Goal: Task Accomplishment & Management: Use online tool/utility

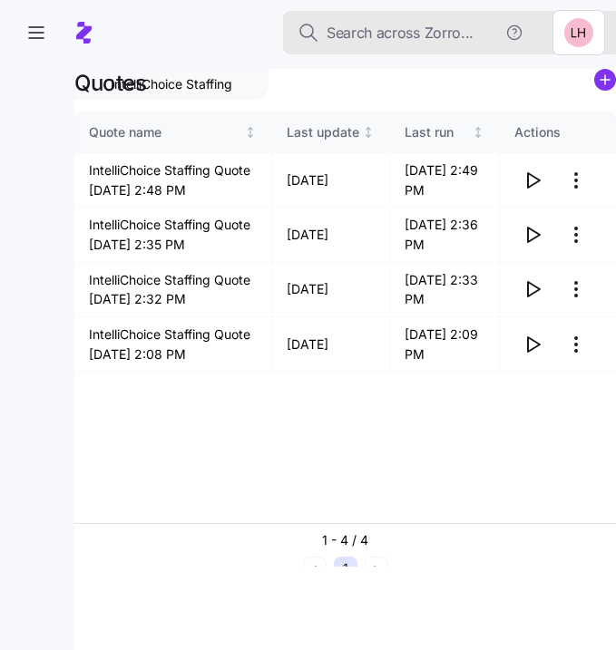
click at [403, 33] on span "Search across Zorro..." at bounding box center [399, 33] width 147 height 23
click at [394, 33] on span "Search across Zorro..." at bounding box center [399, 33] width 147 height 23
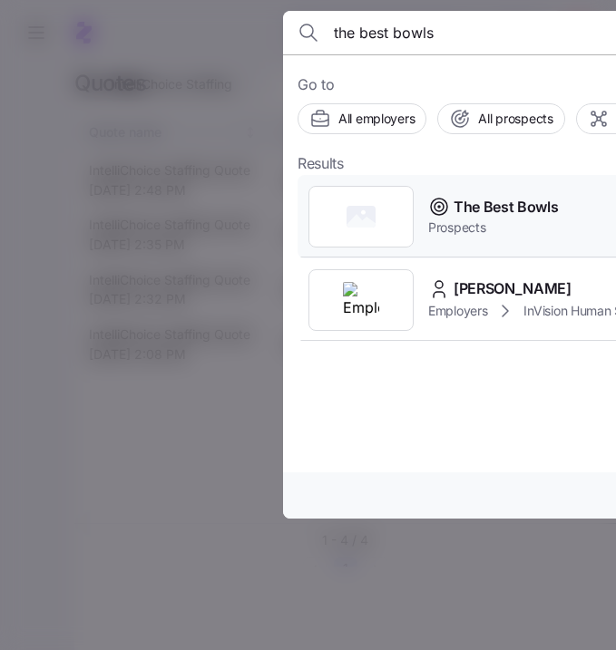
type input "the best bowls"
click at [478, 202] on span "The Best Bowls" at bounding box center [505, 207] width 105 height 23
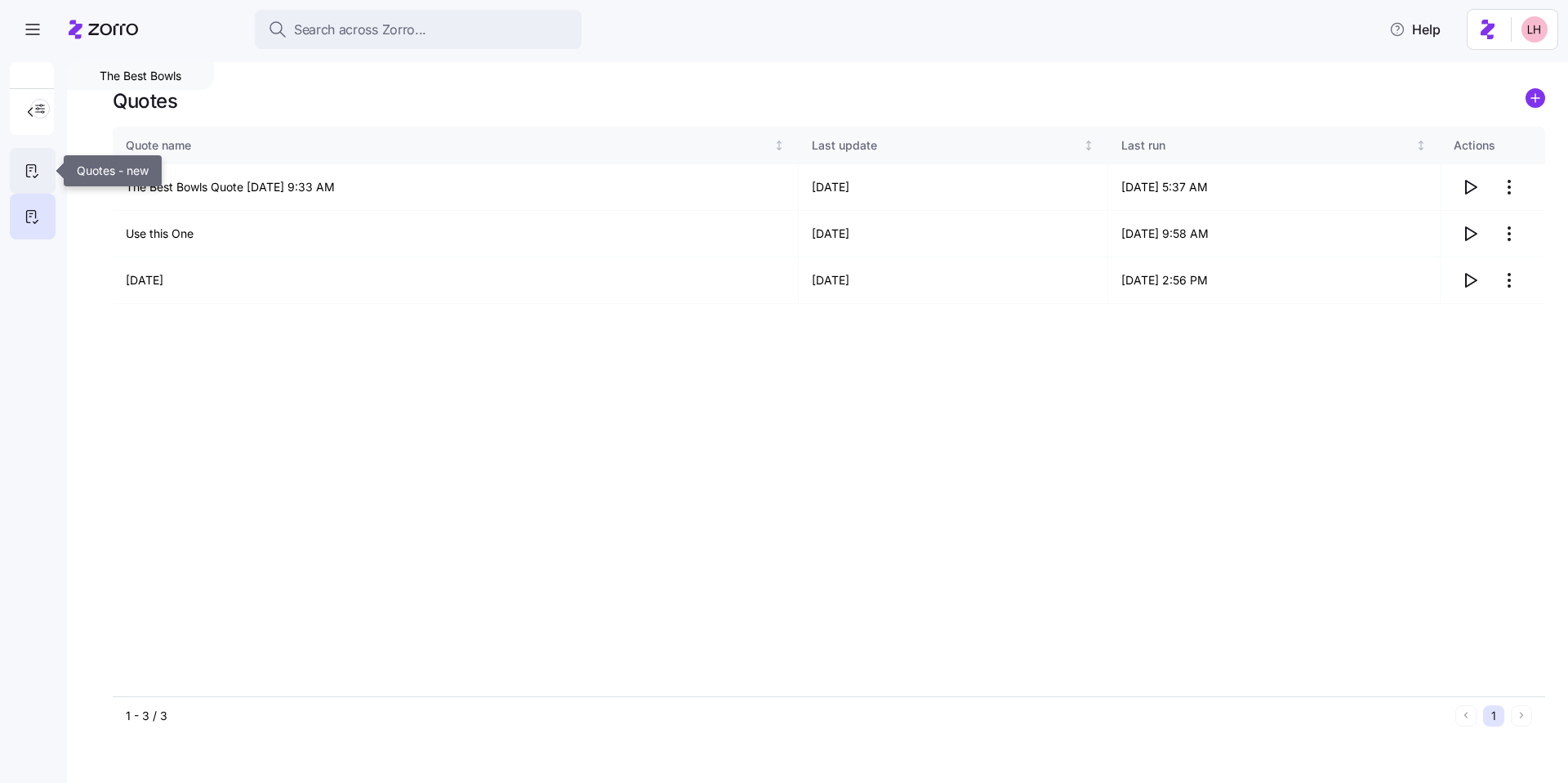
click at [38, 168] on icon at bounding box center [32, 171] width 18 height 20
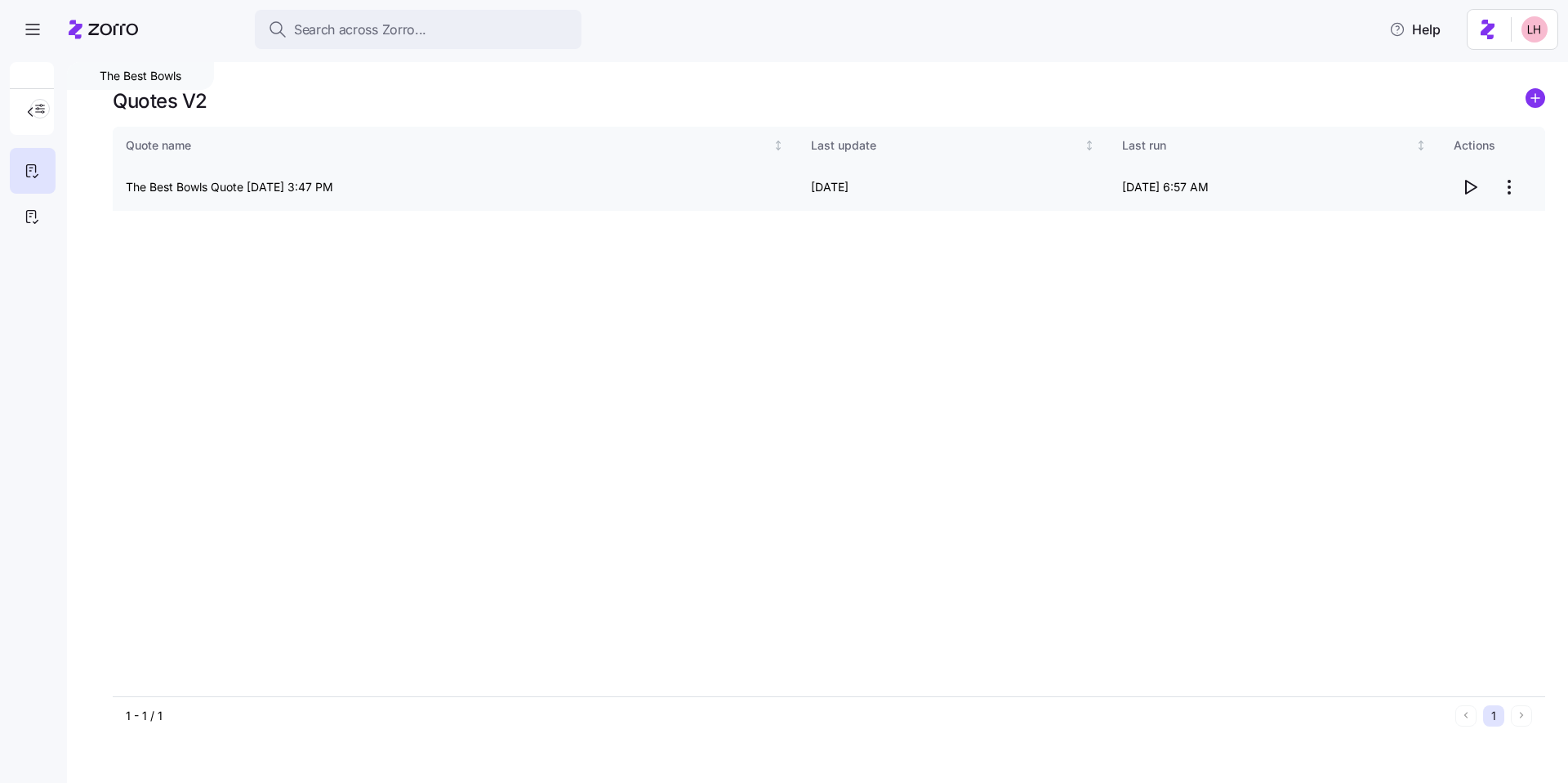
click at [554, 188] on icon "button" at bounding box center [1470, 187] width 20 height 20
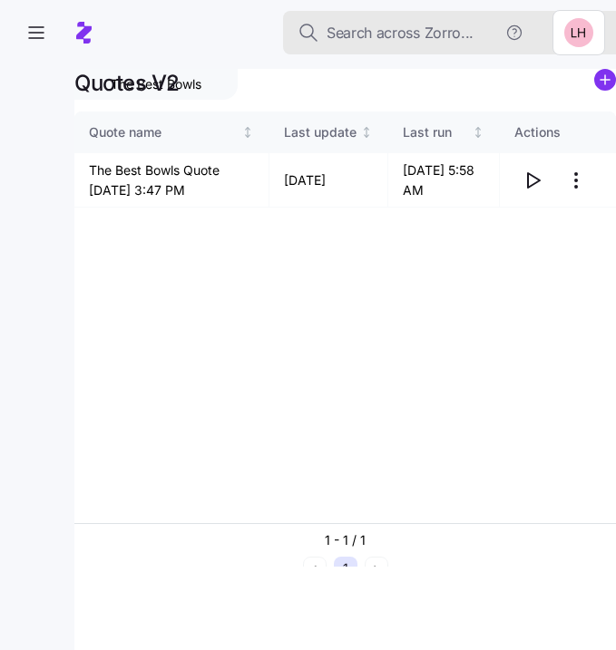
click at [388, 30] on span "Search across Zorro..." at bounding box center [399, 33] width 147 height 23
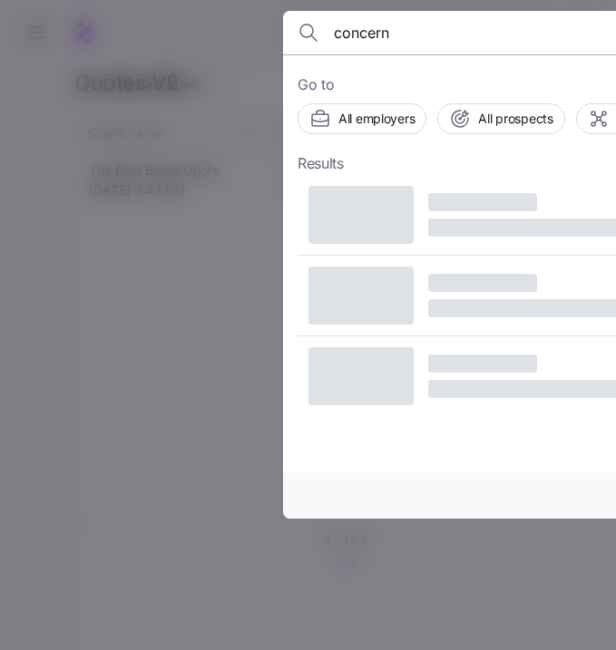
type input "concern"
click at [227, 332] on div at bounding box center [308, 325] width 616 height 650
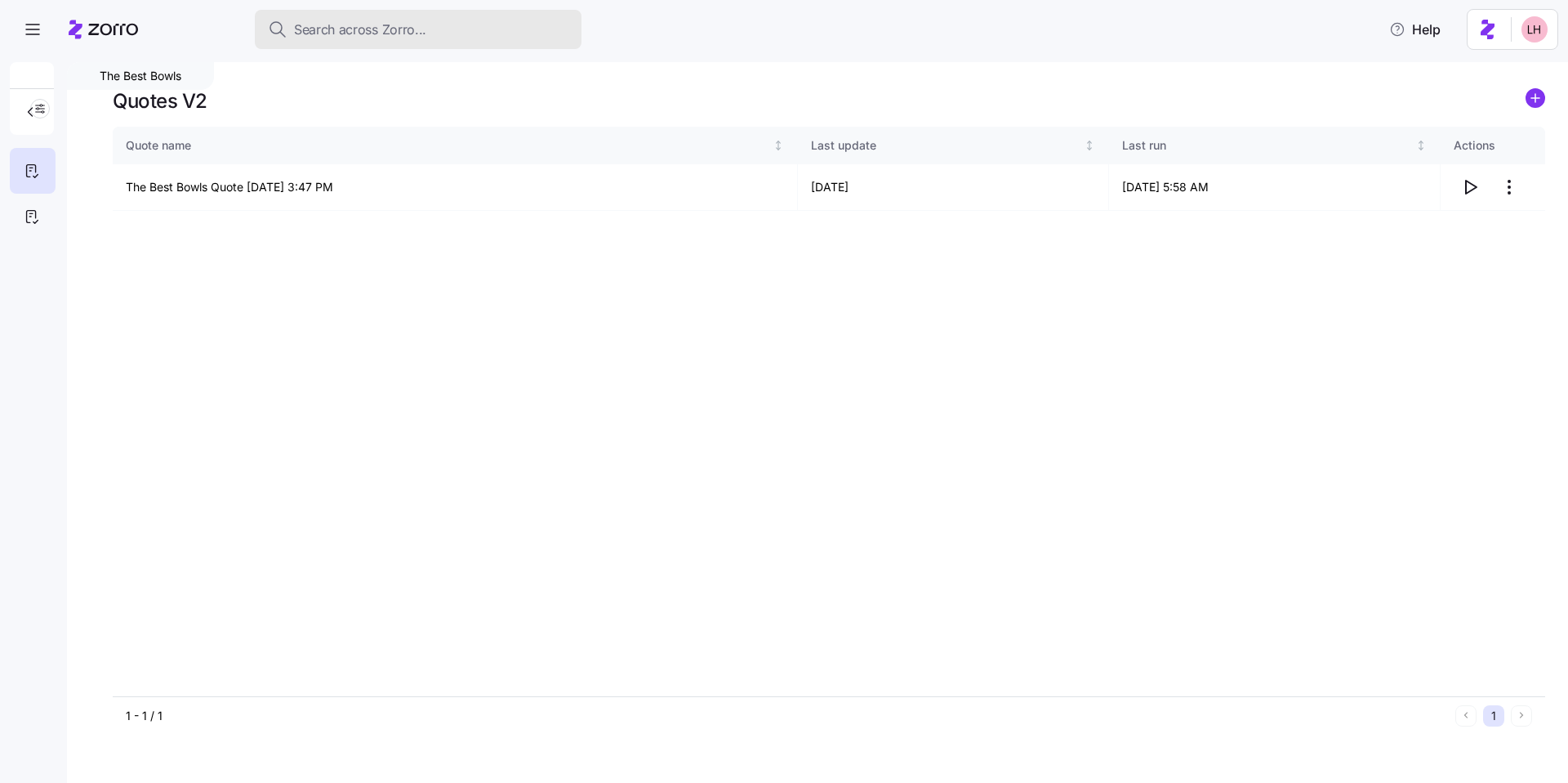
click at [373, 32] on span "Search across Zorro..." at bounding box center [359, 30] width 132 height 21
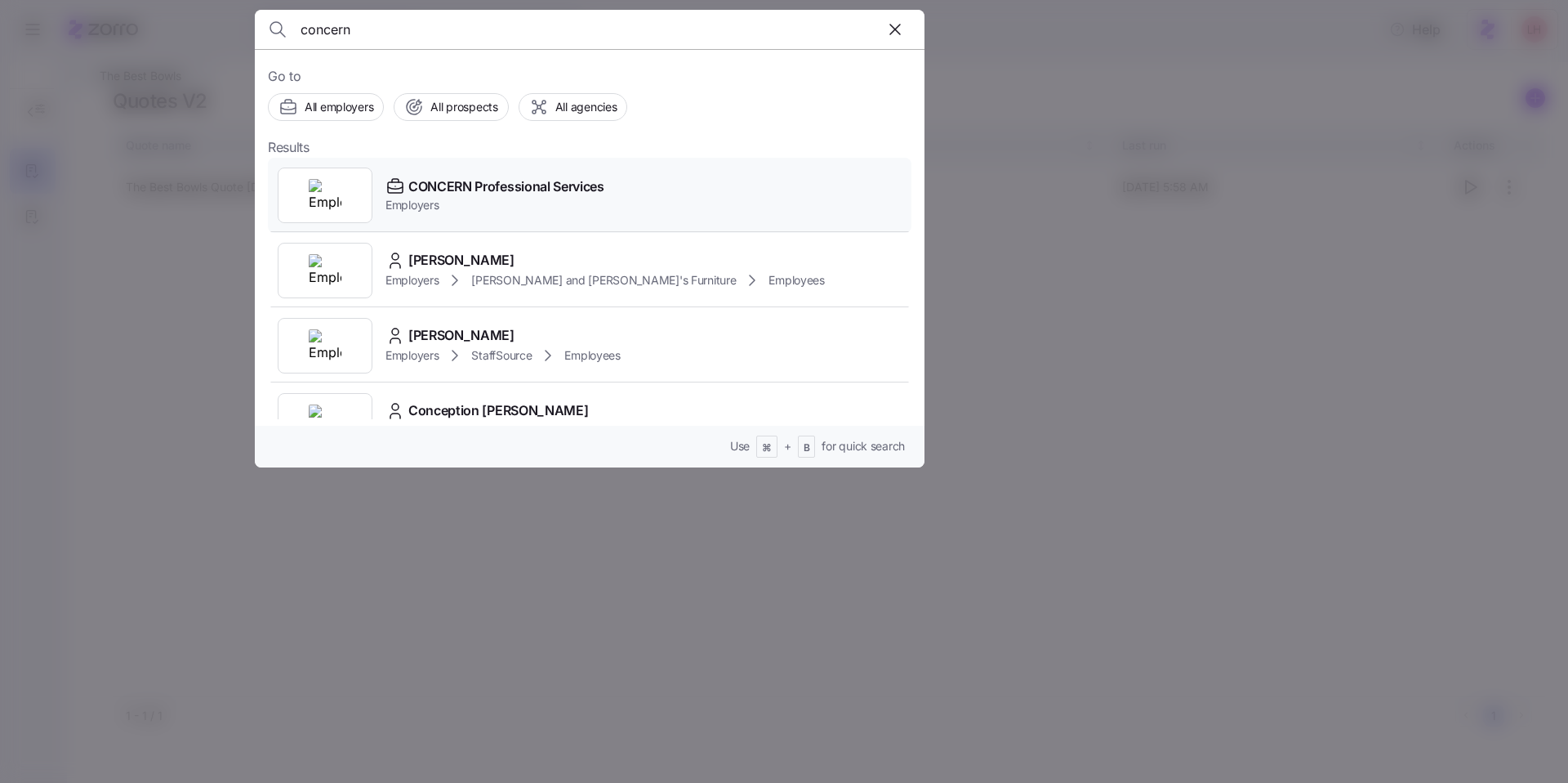
click at [521, 188] on span "CONCERN Professional Services" at bounding box center [506, 187] width 196 height 21
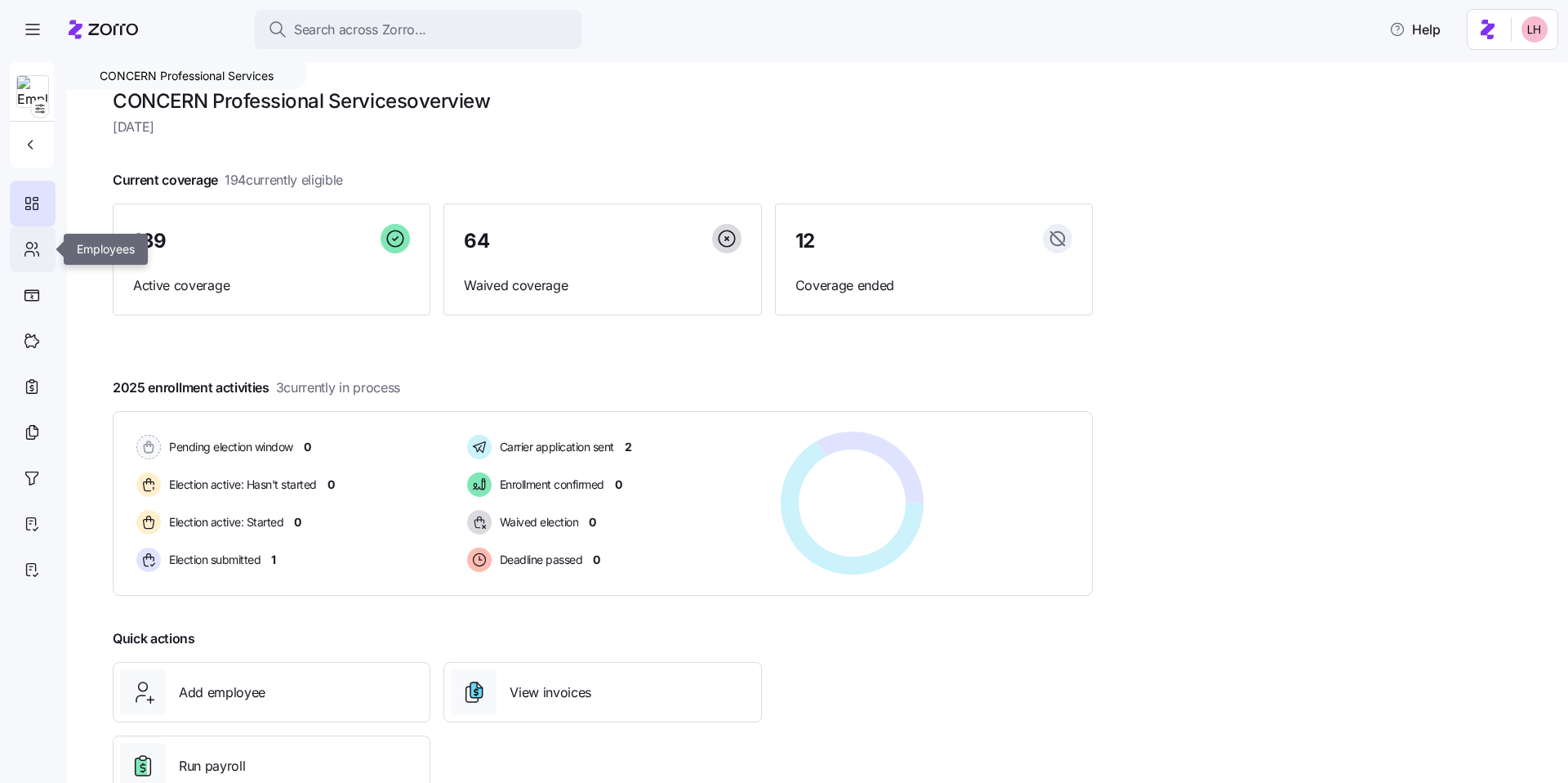
click at [34, 250] on icon at bounding box center [32, 250] width 18 height 20
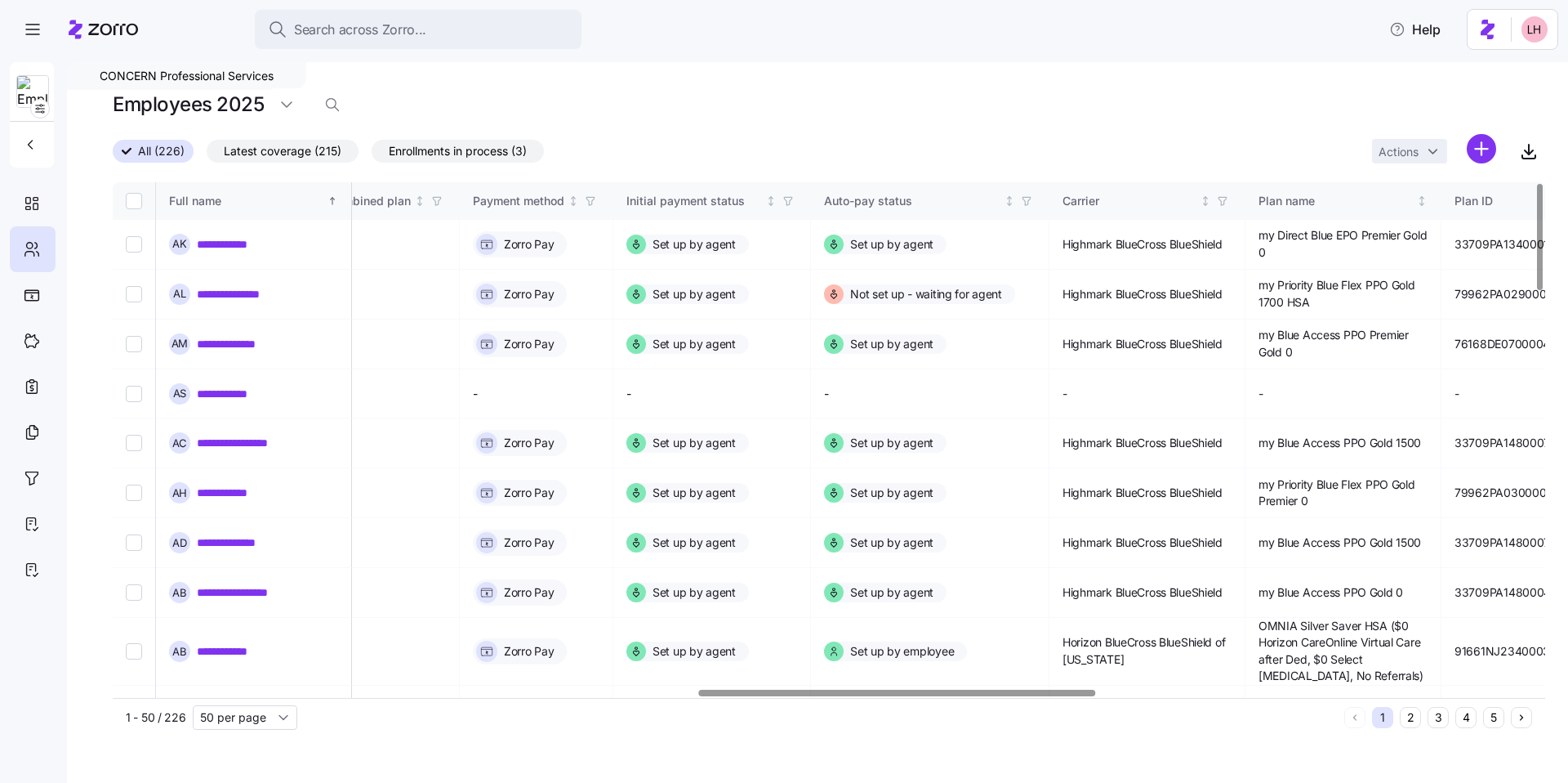
click at [554, 585] on div at bounding box center [897, 692] width 396 height 5
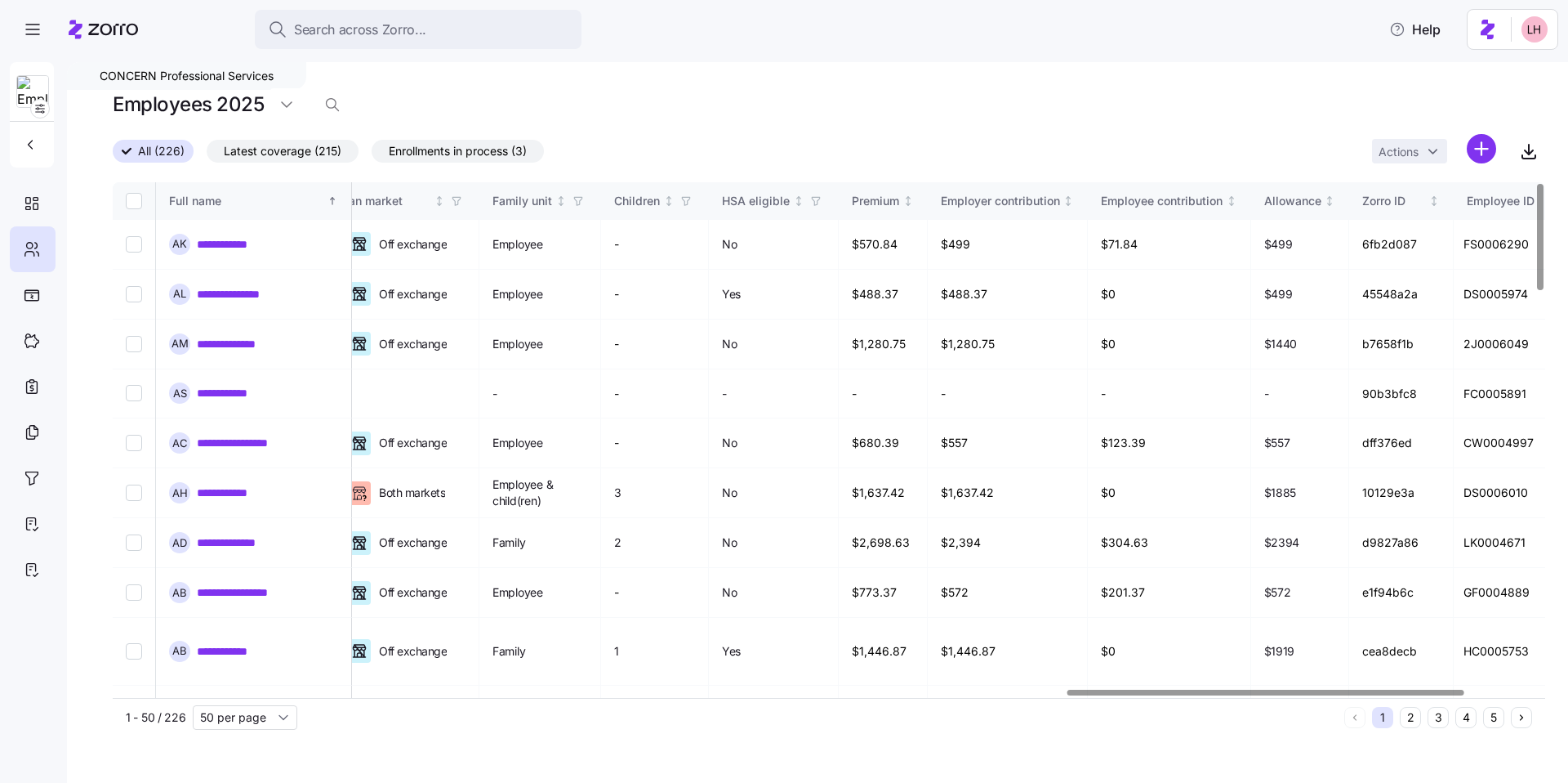
scroll to position [0, 3443]
click at [554, 585] on div at bounding box center [824, 693] width 1423 height 10
click at [232, 246] on link "**********" at bounding box center [233, 244] width 72 height 16
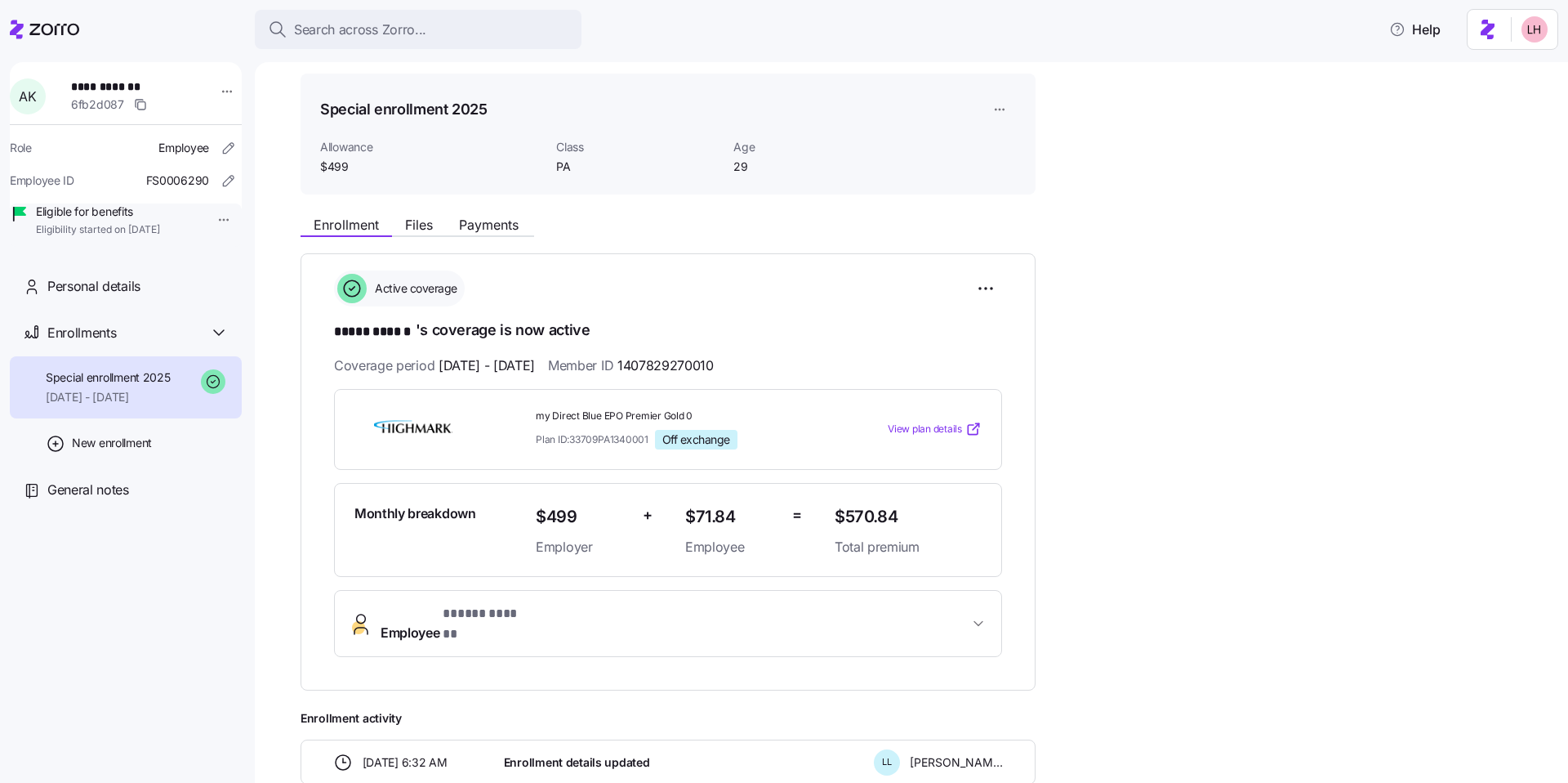
scroll to position [74, 0]
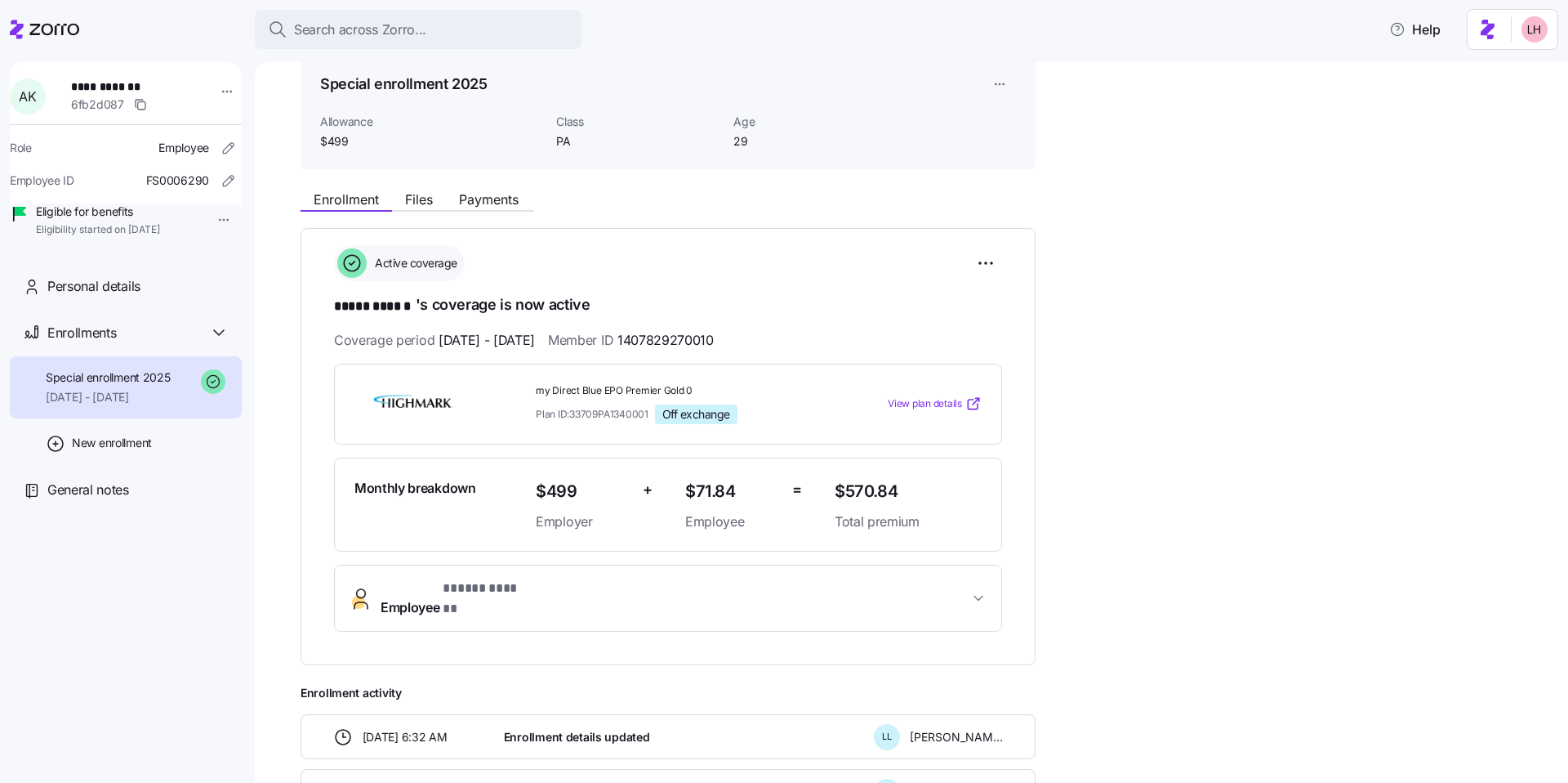
click at [554, 406] on span "View plan details" at bounding box center [925, 404] width 75 height 15
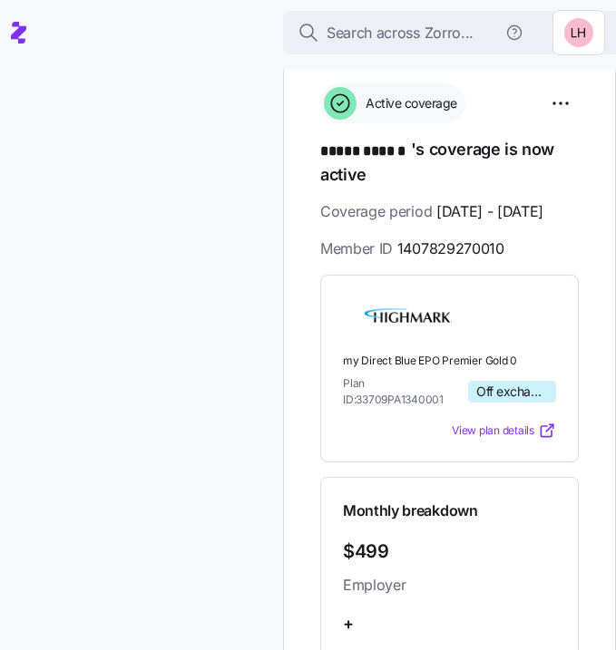
scroll to position [264, 0]
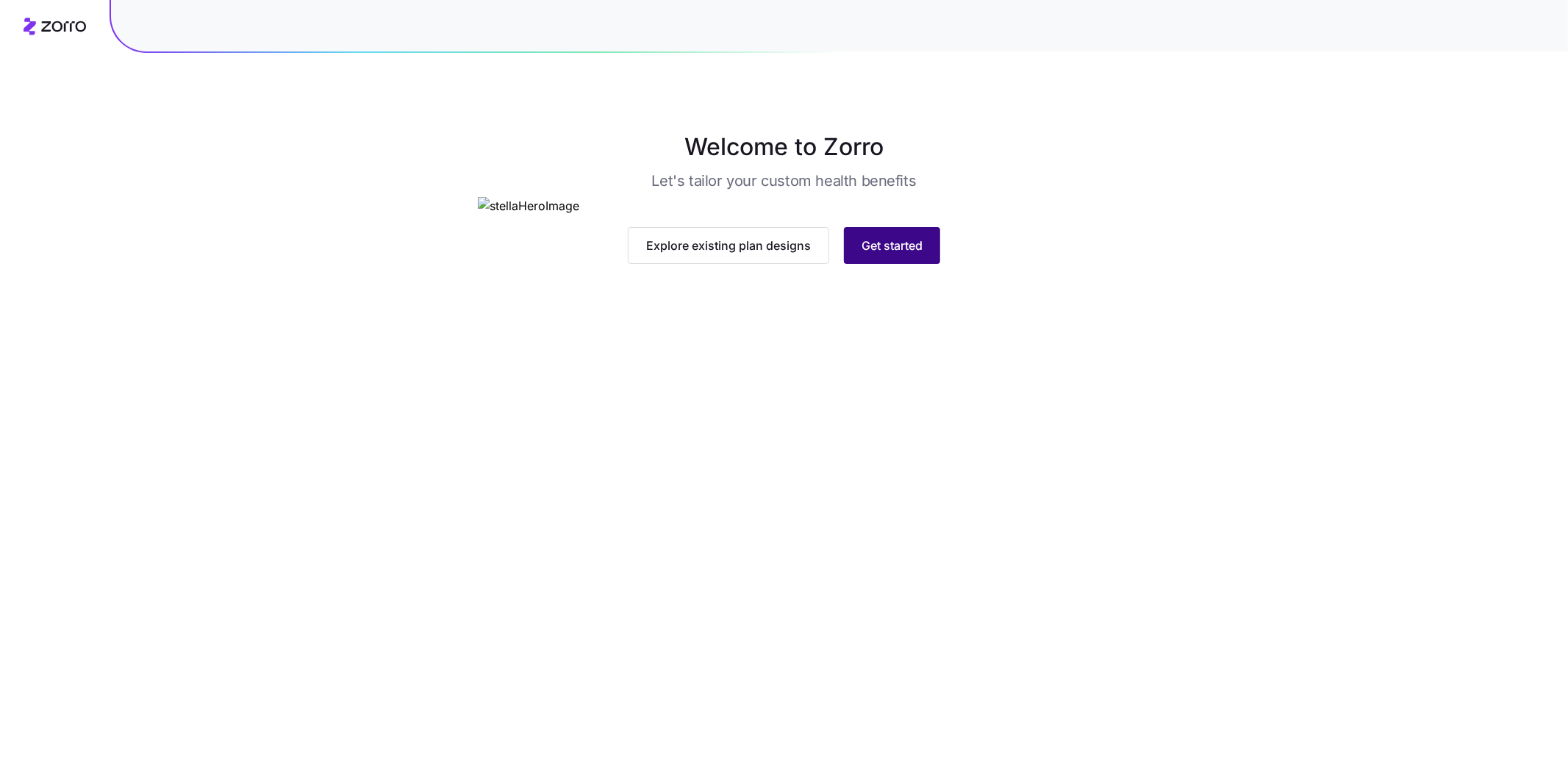
click at [554, 254] on span "Get started" at bounding box center [892, 246] width 61 height 18
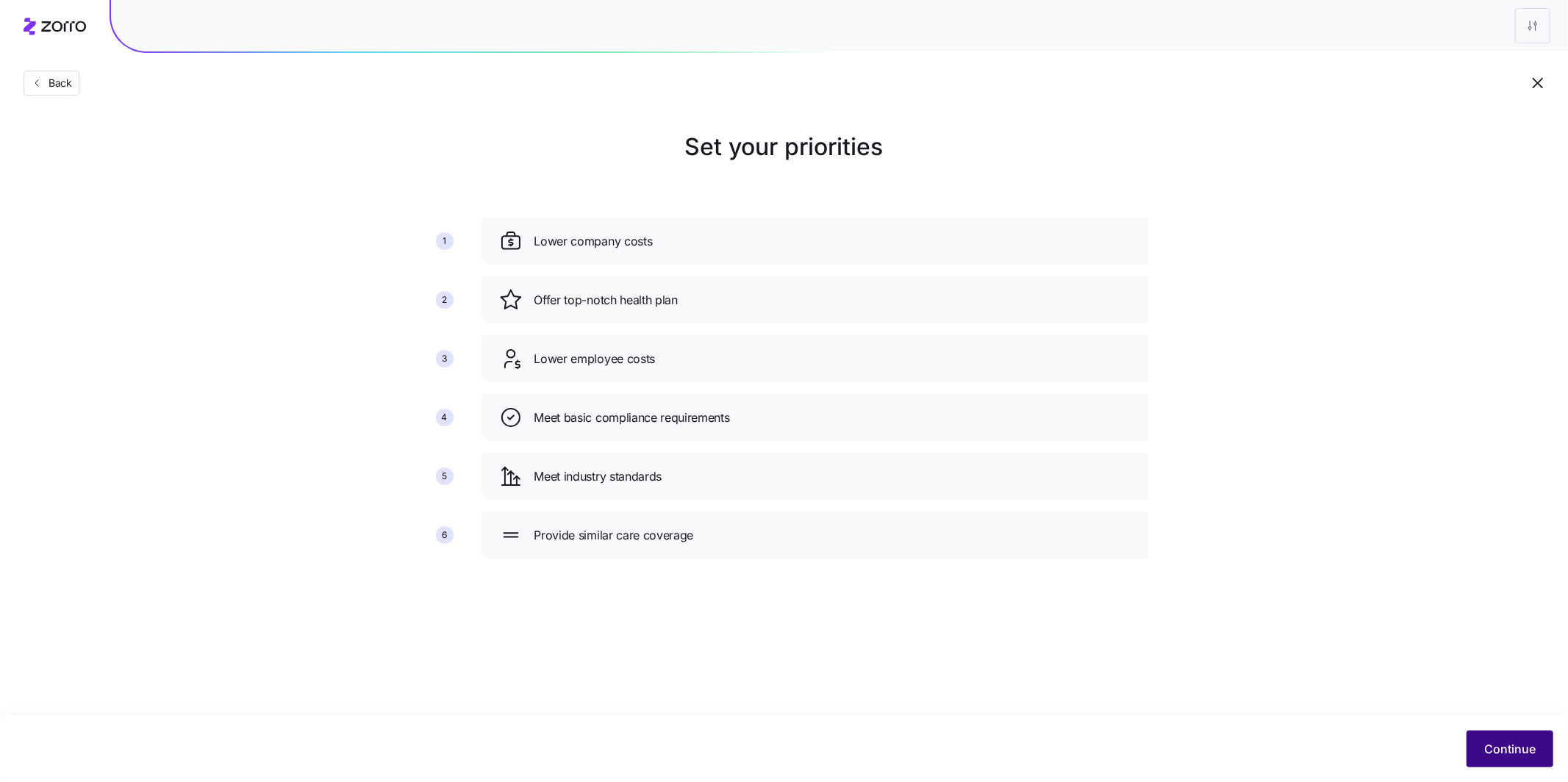
click at [554, 584] on span "Continue" at bounding box center [1510, 749] width 51 height 18
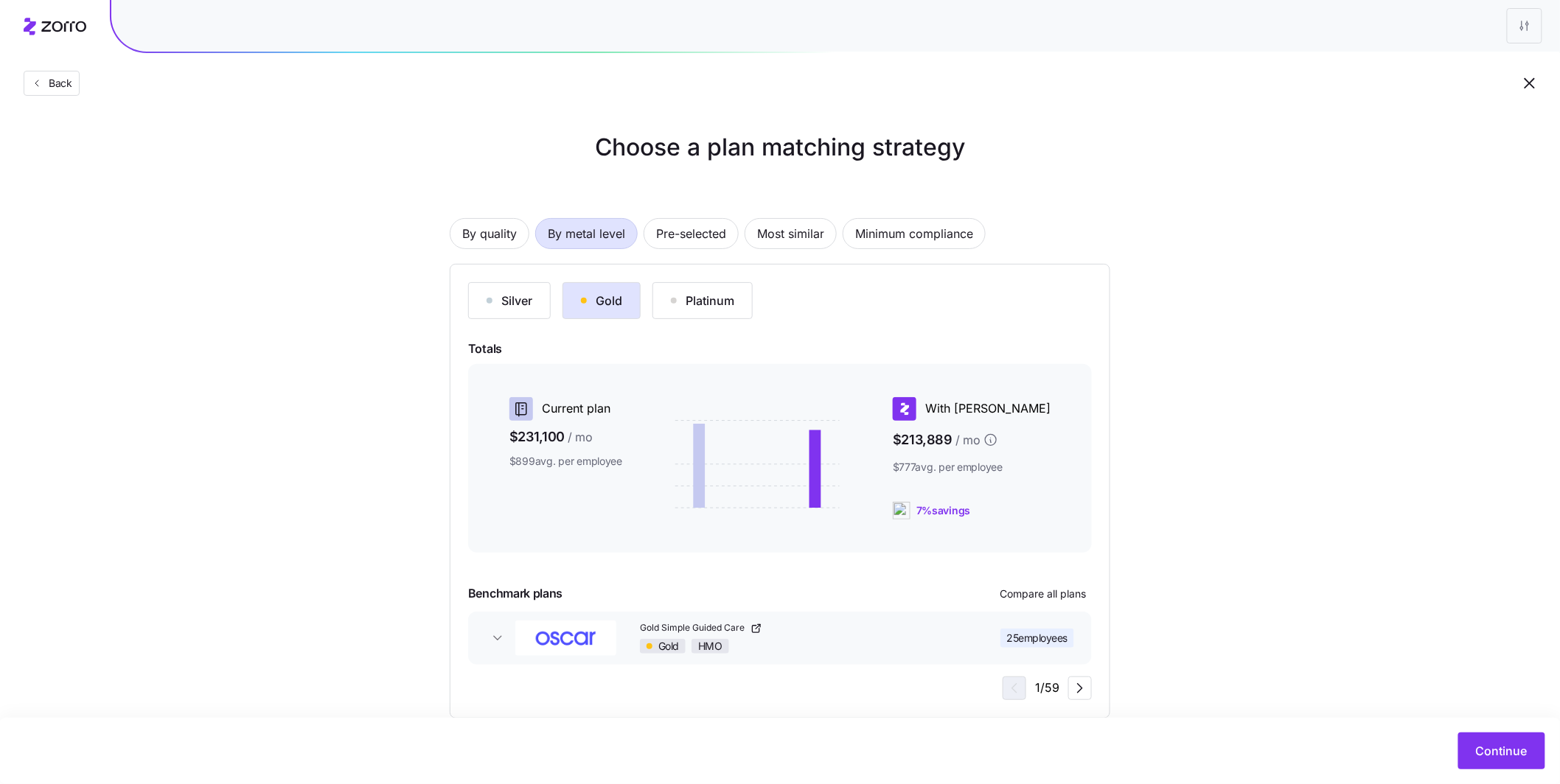
scroll to position [28, 0]
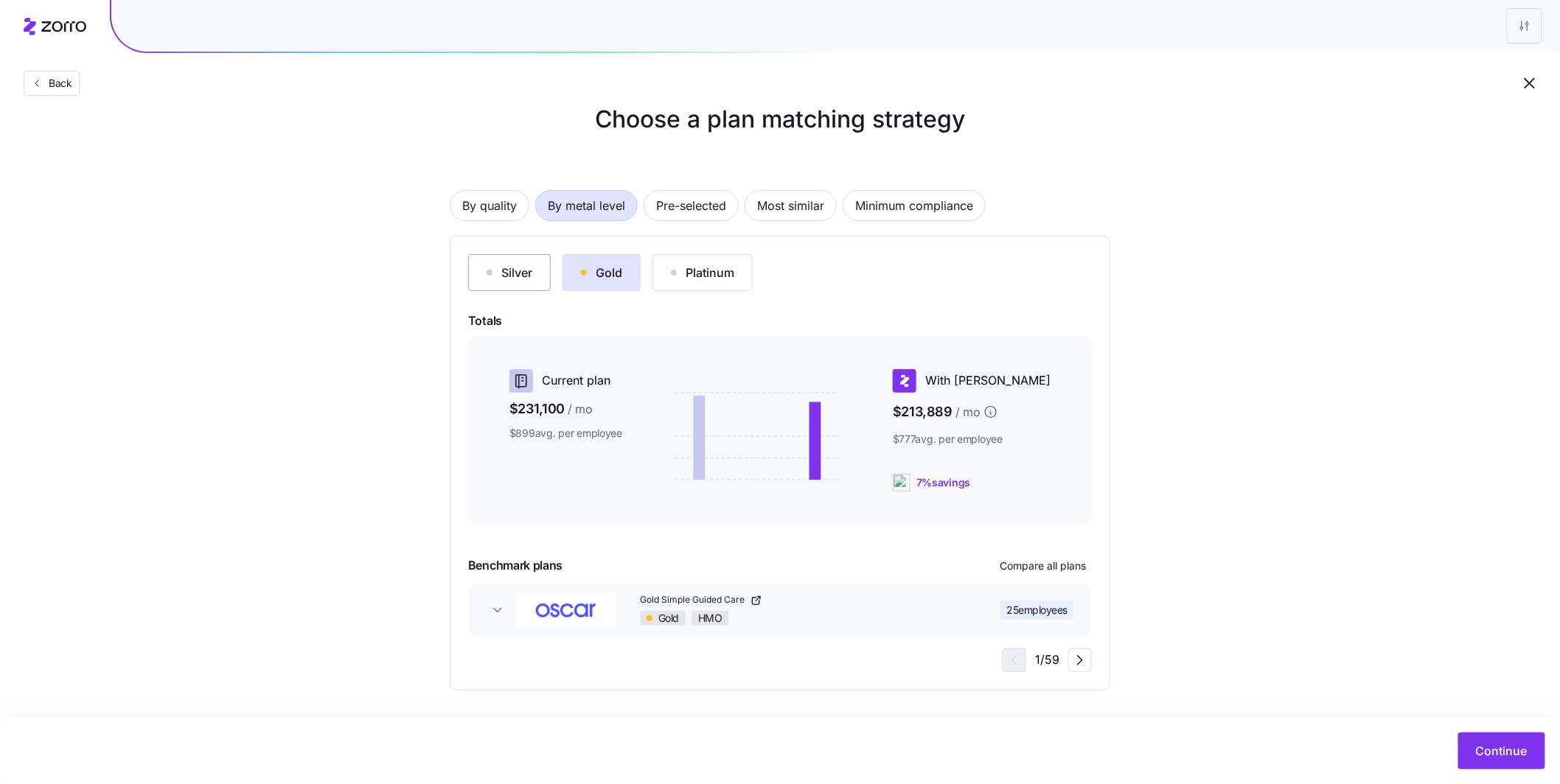
click at [520, 289] on button "Silver" at bounding box center [510, 272] width 83 height 37
click at [555, 586] on span "Continue" at bounding box center [1501, 751] width 51 height 18
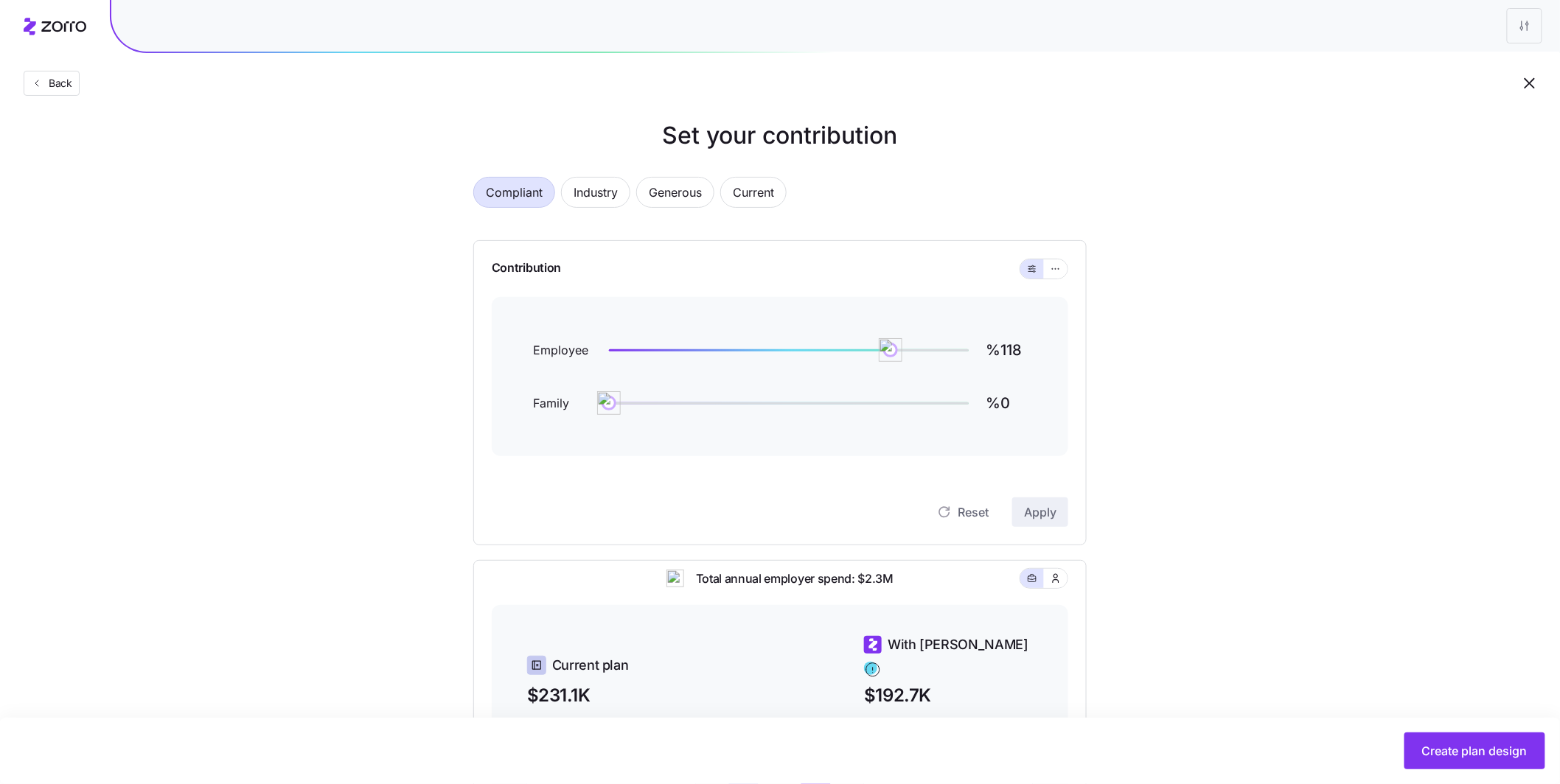
scroll to position [27, 0]
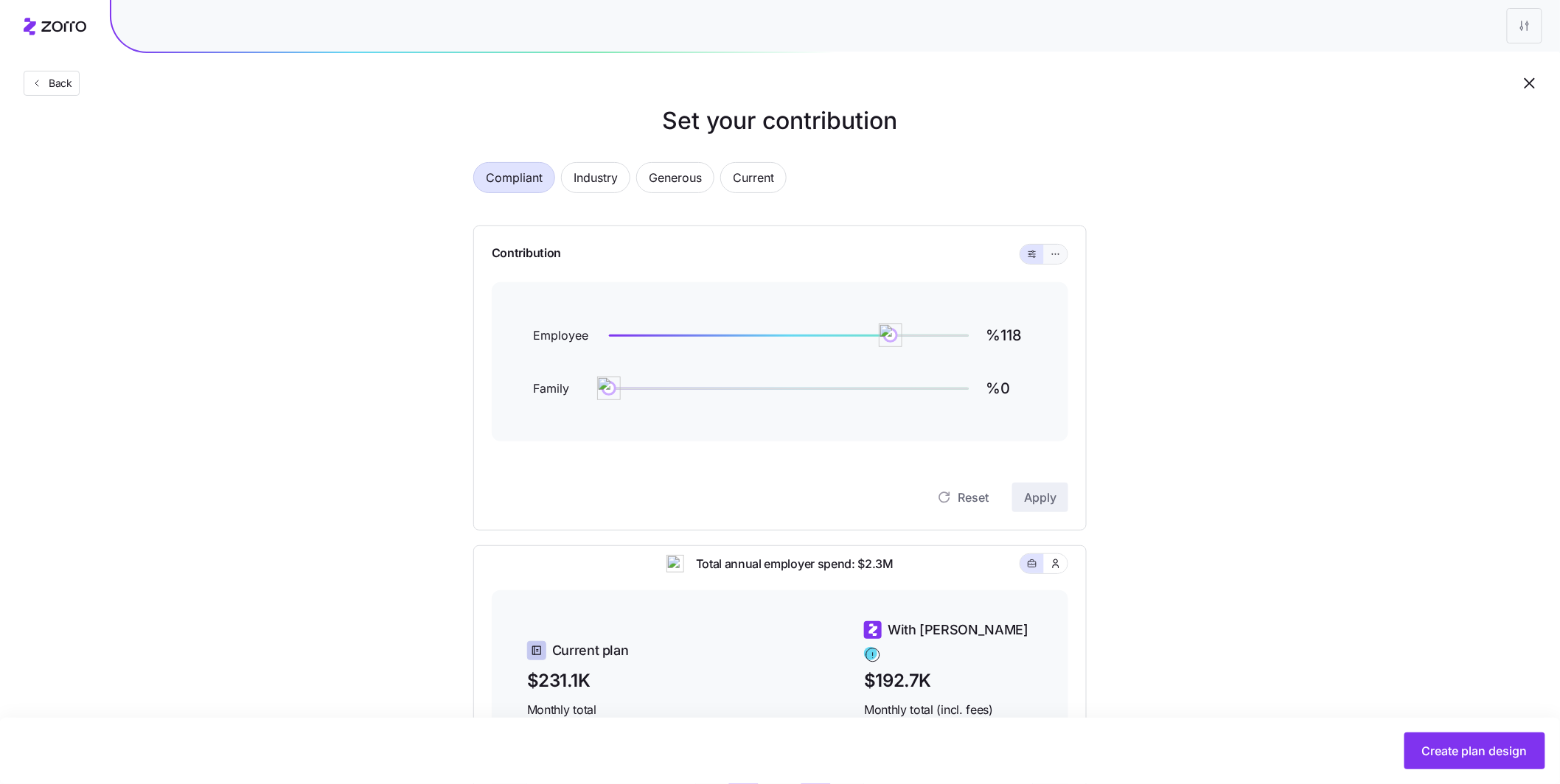
click at [555, 258] on button "button" at bounding box center [1055, 254] width 24 height 19
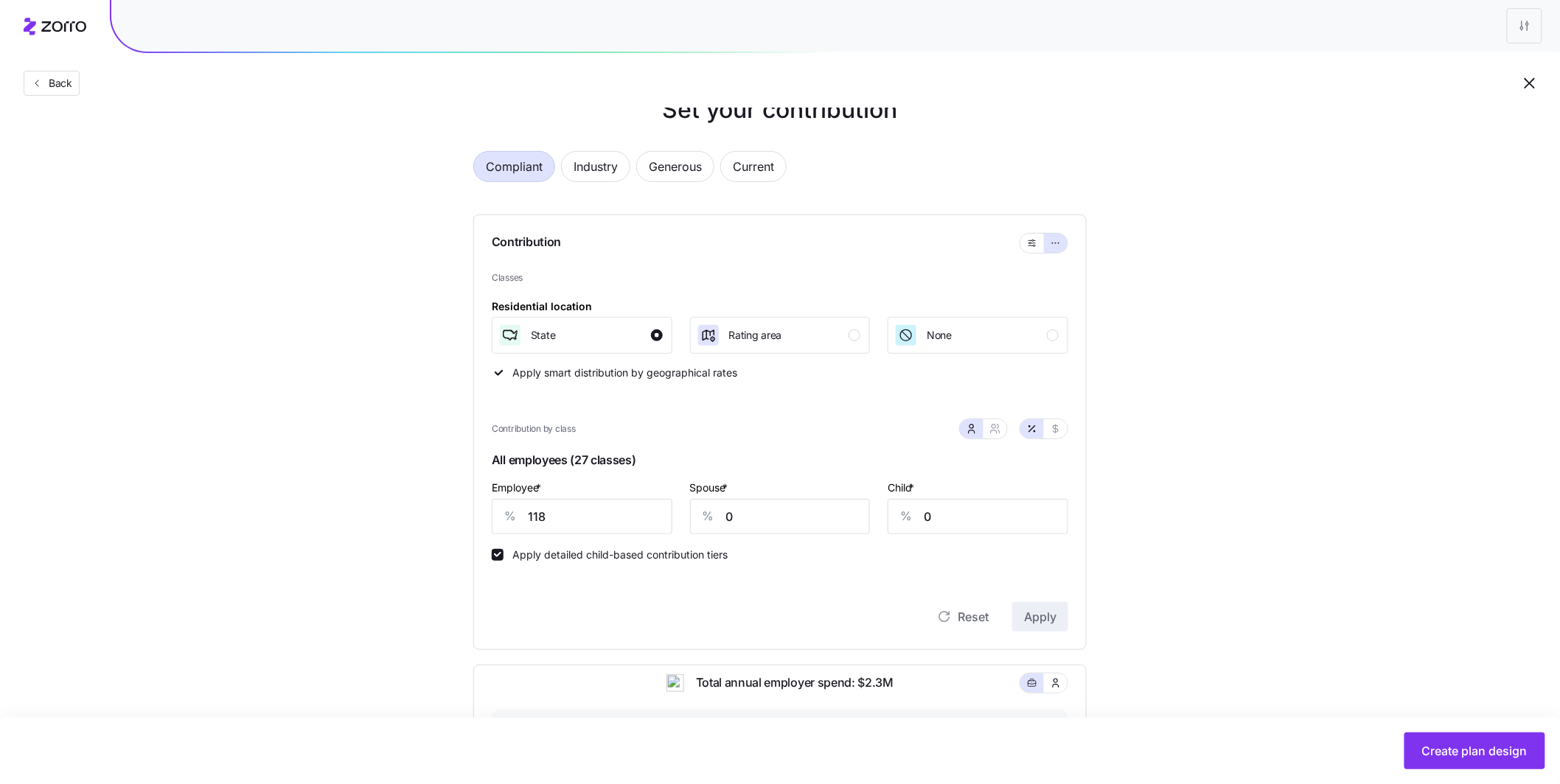
scroll to position [51, 0]
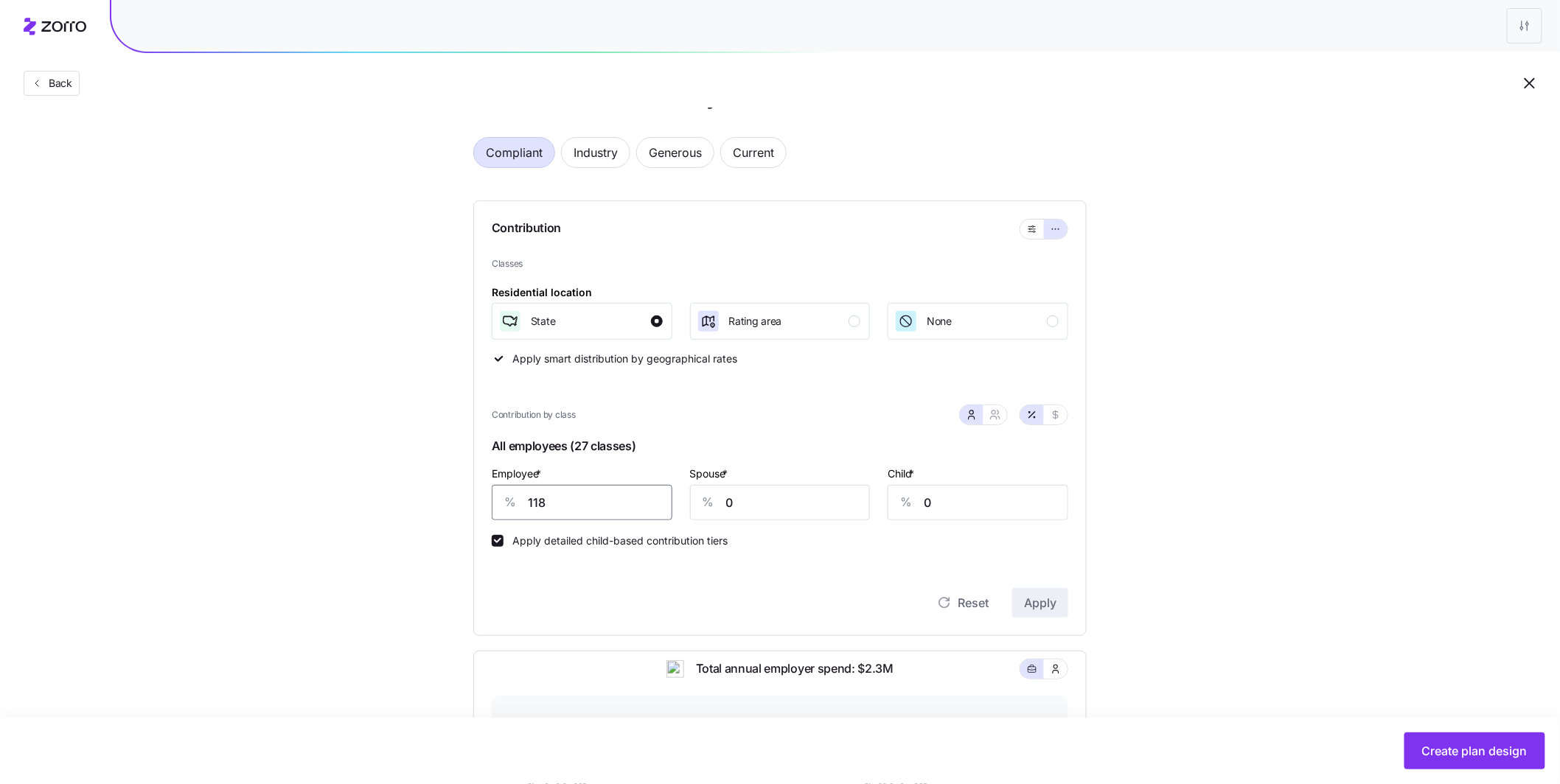
drag, startPoint x: 595, startPoint y: 510, endPoint x: 481, endPoint y: 492, distance: 115.4
click at [504, 497] on div "% 118" at bounding box center [582, 503] width 180 height 36
type input "70"
drag, startPoint x: 728, startPoint y: 496, endPoint x: 710, endPoint y: 490, distance: 19.0
click at [555, 490] on div "% 0" at bounding box center [780, 503] width 180 height 36
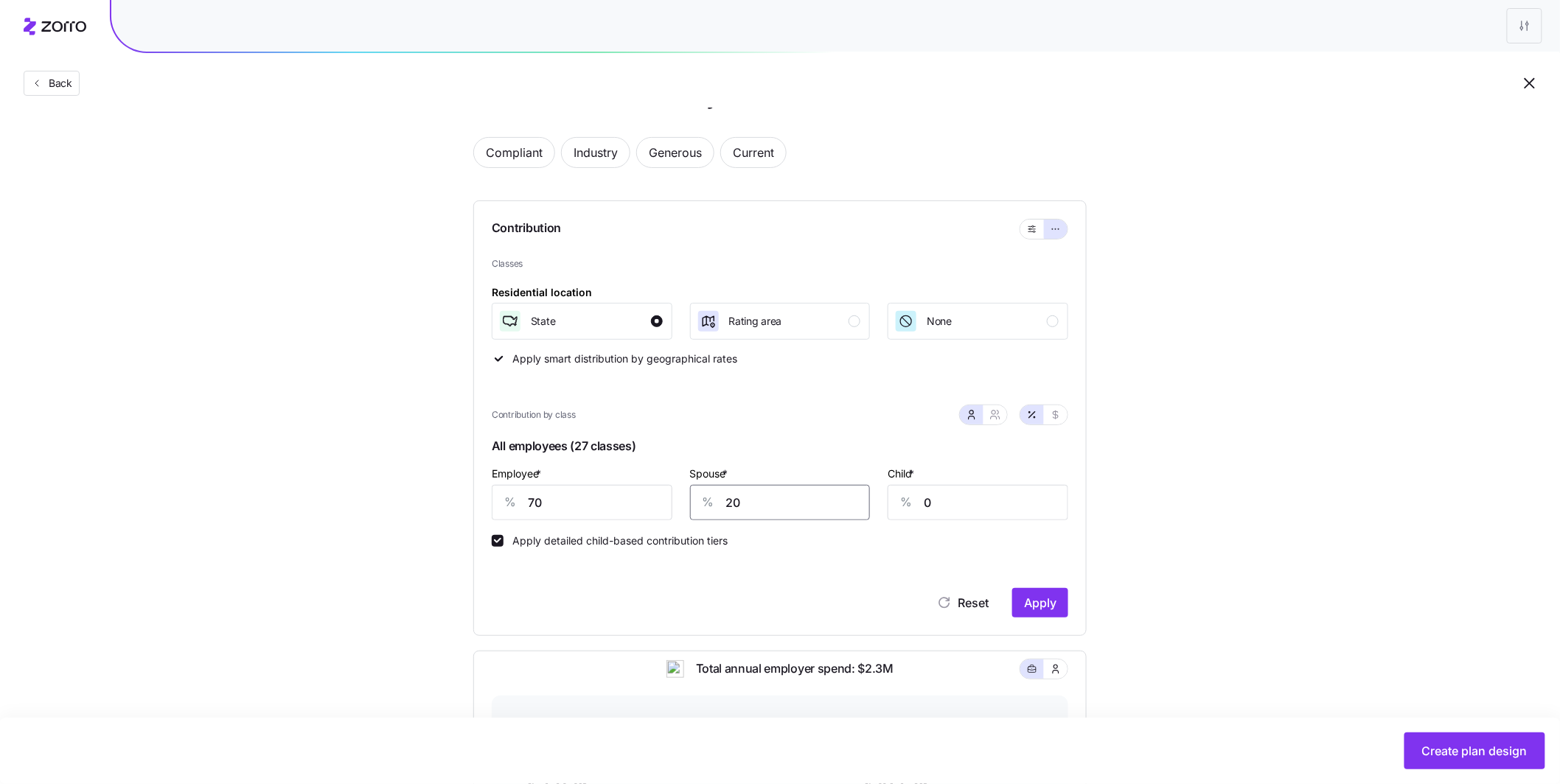
type input "20"
click at [555, 586] on span "Apply" at bounding box center [1041, 603] width 33 height 18
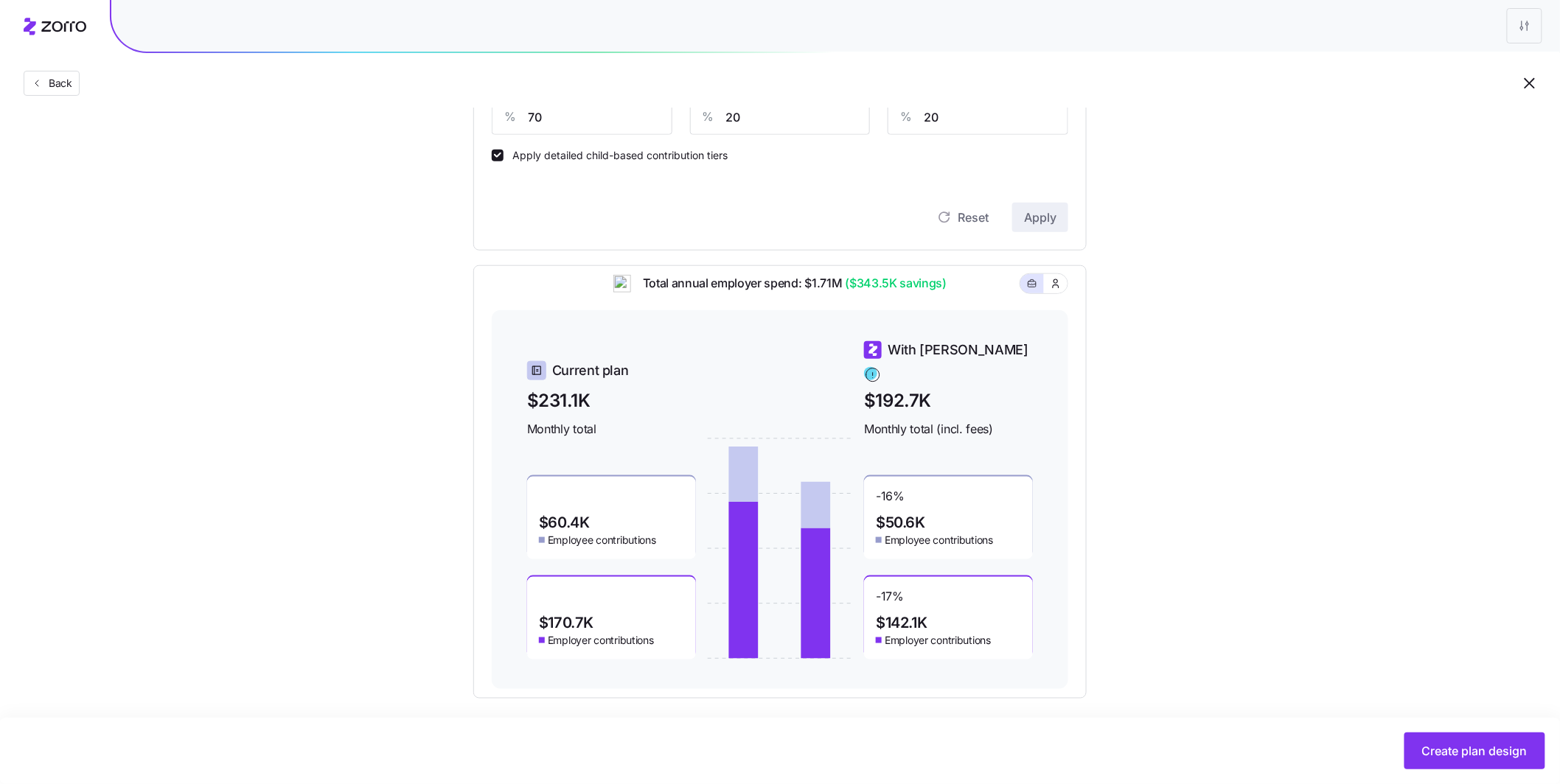
scroll to position [446, 0]
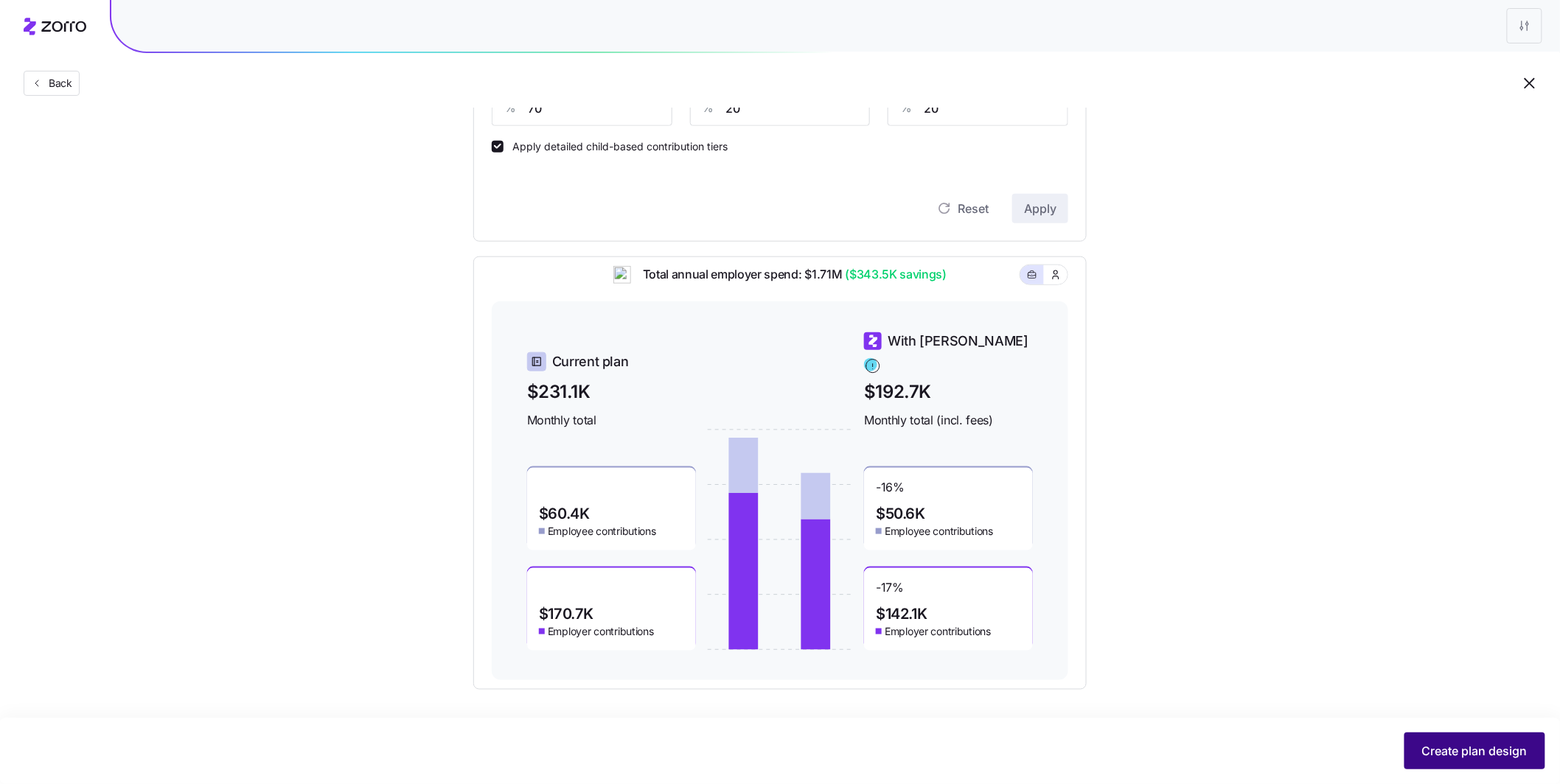
click at [555, 586] on span "Create plan design" at bounding box center [1475, 751] width 106 height 18
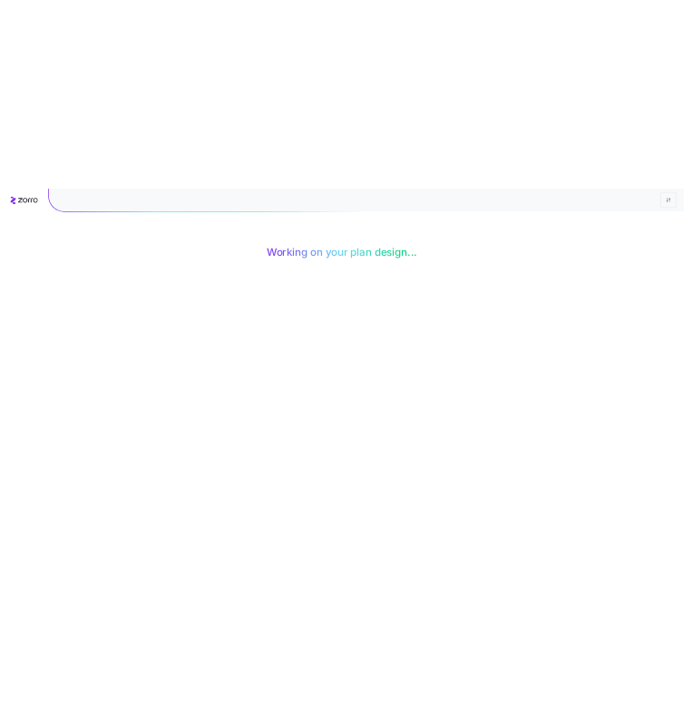
scroll to position [0, 0]
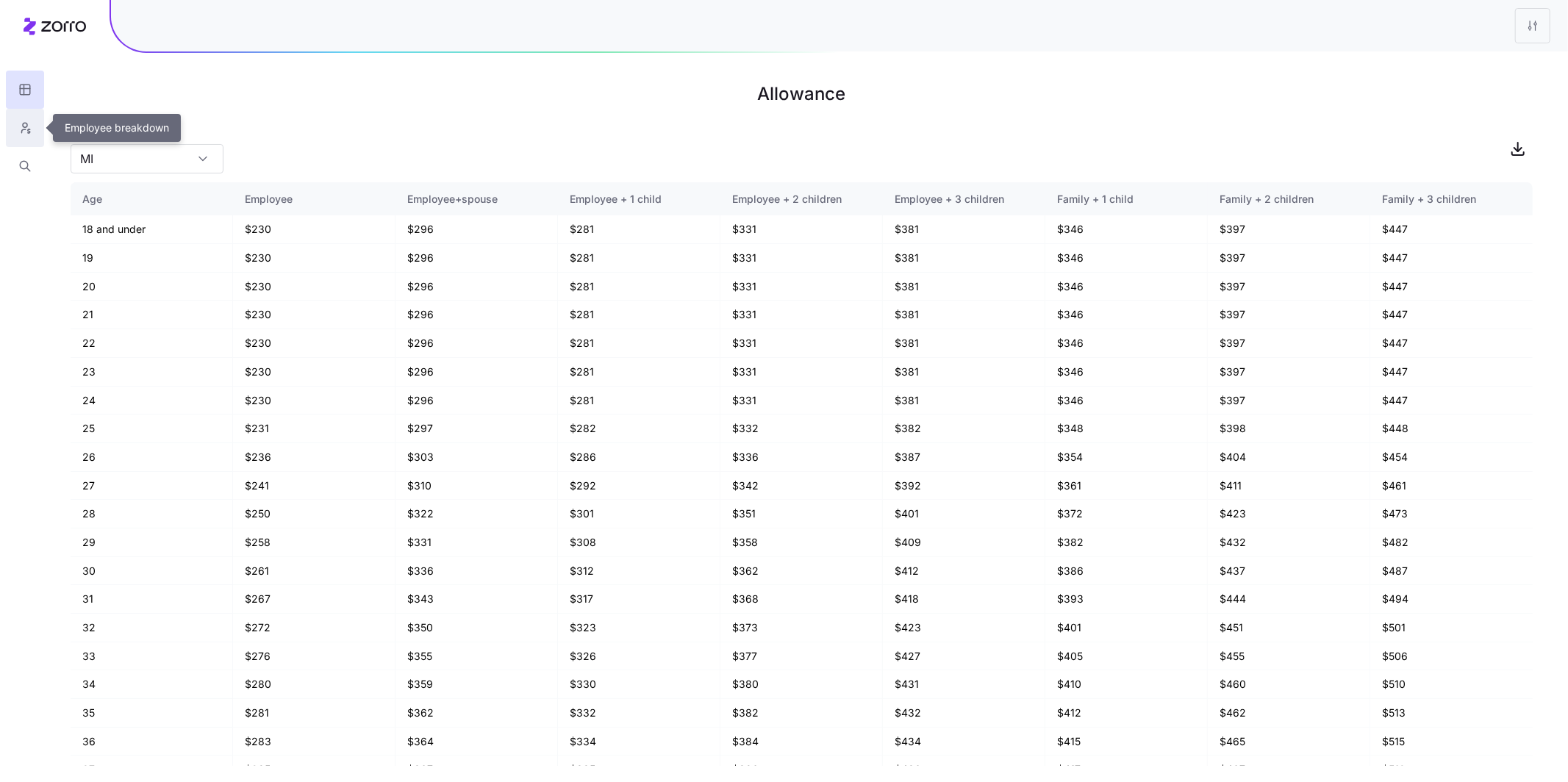
click at [28, 130] on icon "button" at bounding box center [25, 128] width 13 height 15
